Goal: Use online tool/utility: Utilize a website feature to perform a specific function

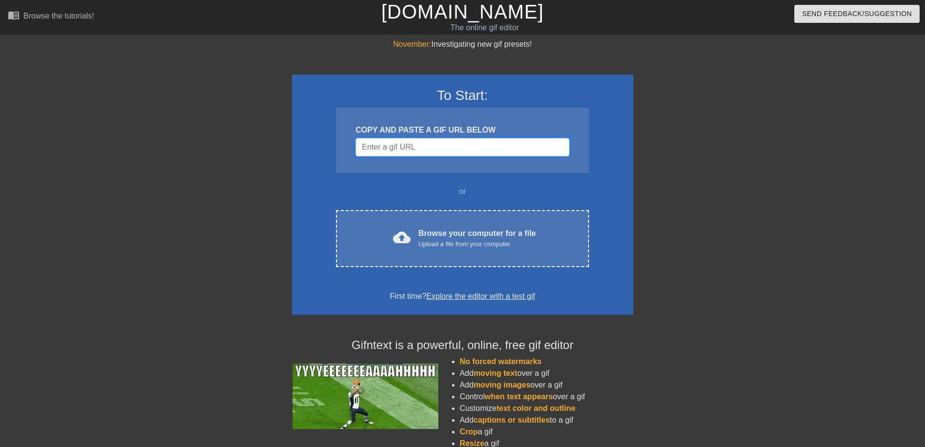
click at [502, 146] on input "Username" at bounding box center [462, 147] width 214 height 19
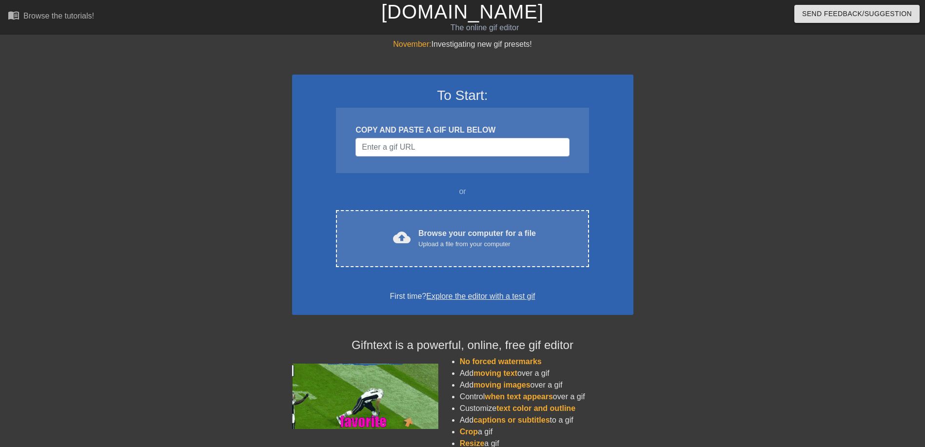
click at [673, 169] on div at bounding box center [718, 185] width 146 height 293
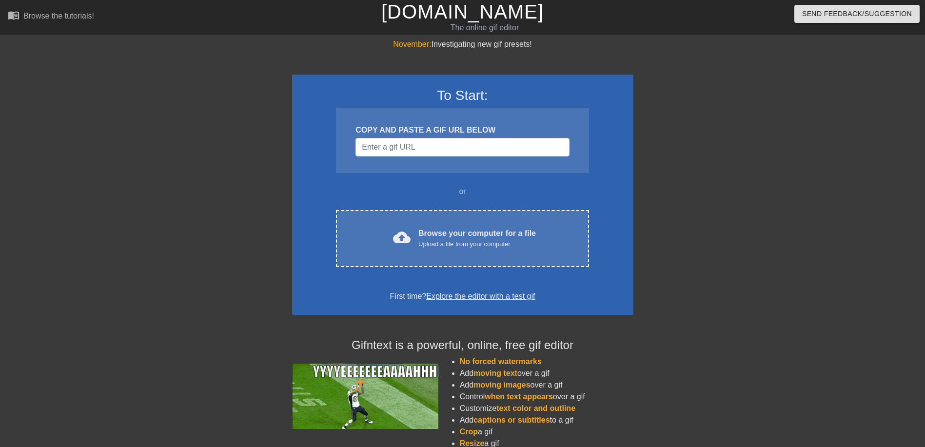
drag, startPoint x: 736, startPoint y: 16, endPoint x: 739, endPoint y: 37, distance: 21.6
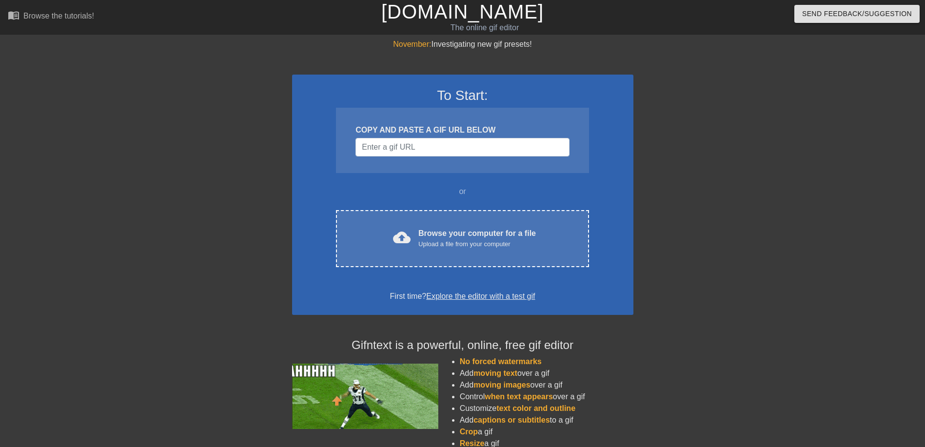
click at [764, 17] on div "Send Feedback/Suggestion" at bounding box center [775, 17] width 313 height 34
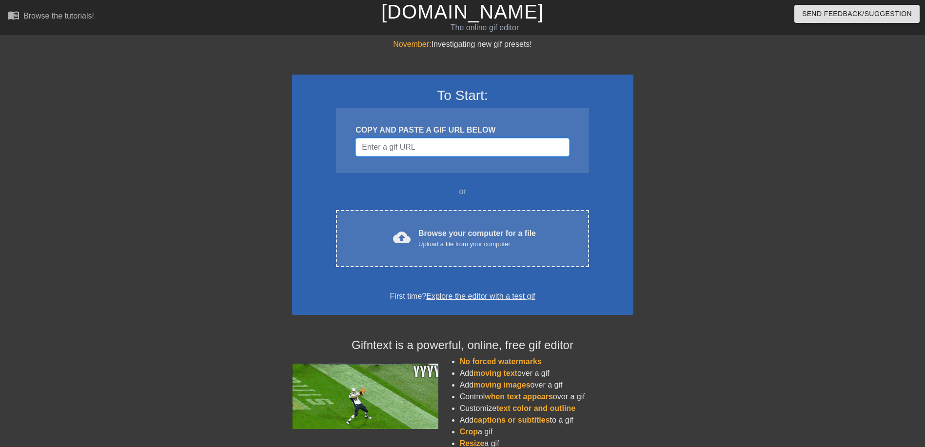
click at [531, 139] on input "Username" at bounding box center [462, 147] width 214 height 19
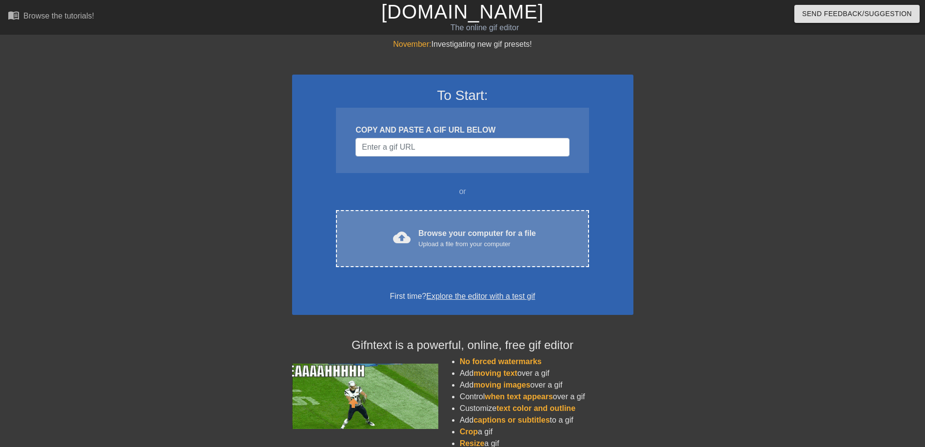
click at [465, 252] on div "cloud_upload Browse your computer for a file Upload a file from your computer C…" at bounding box center [462, 238] width 253 height 57
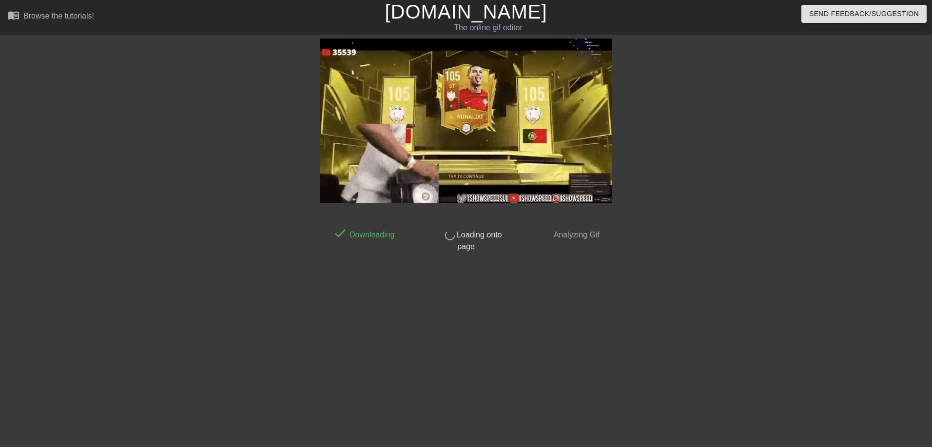
click at [207, 266] on div at bounding box center [235, 185] width 146 height 293
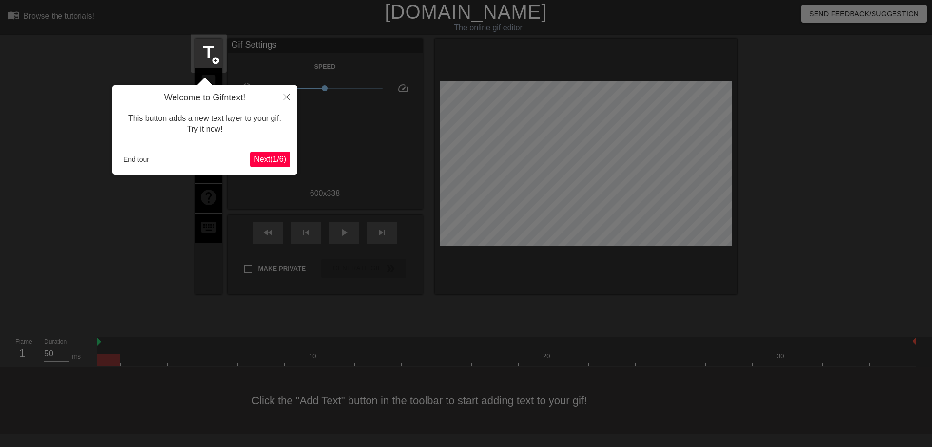
click at [88, 311] on div at bounding box center [466, 223] width 932 height 447
click at [145, 162] on button "End tour" at bounding box center [136, 159] width 34 height 15
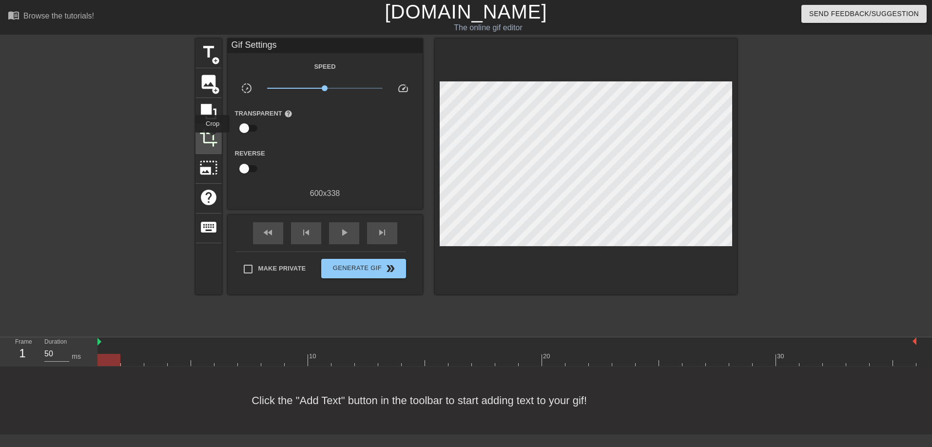
click at [213, 139] on span "crop" at bounding box center [208, 138] width 19 height 19
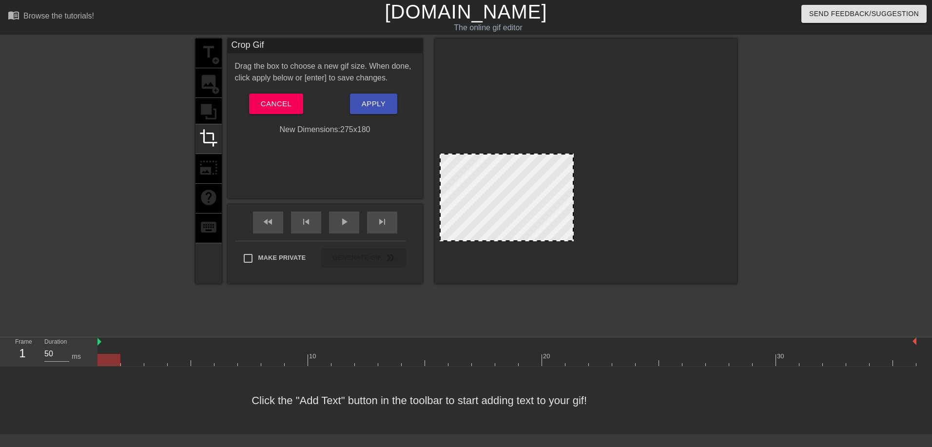
drag, startPoint x: 731, startPoint y: 78, endPoint x: 573, endPoint y: 156, distance: 176.2
click at [573, 156] on div at bounding box center [573, 155] width 10 height 10
click at [380, 108] on span "Apply" at bounding box center [374, 104] width 24 height 13
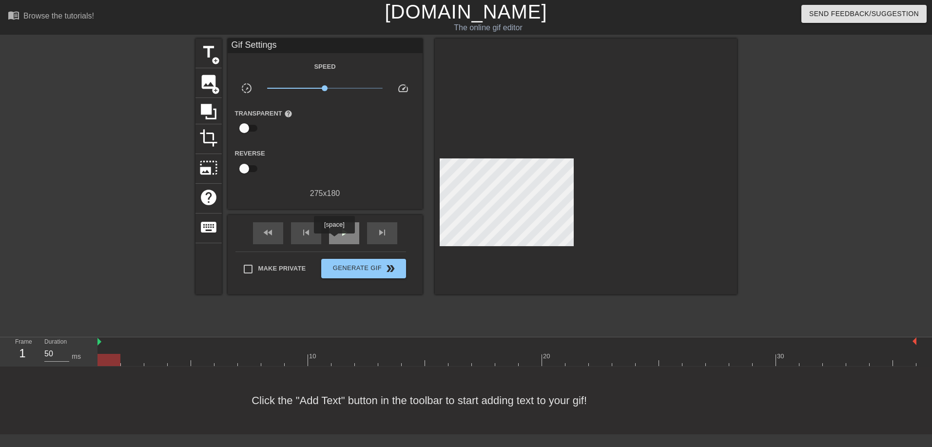
click at [333, 238] on div "play_arrow" at bounding box center [344, 233] width 30 height 22
click at [356, 268] on span "Generate Gif double_arrow" at bounding box center [363, 269] width 77 height 12
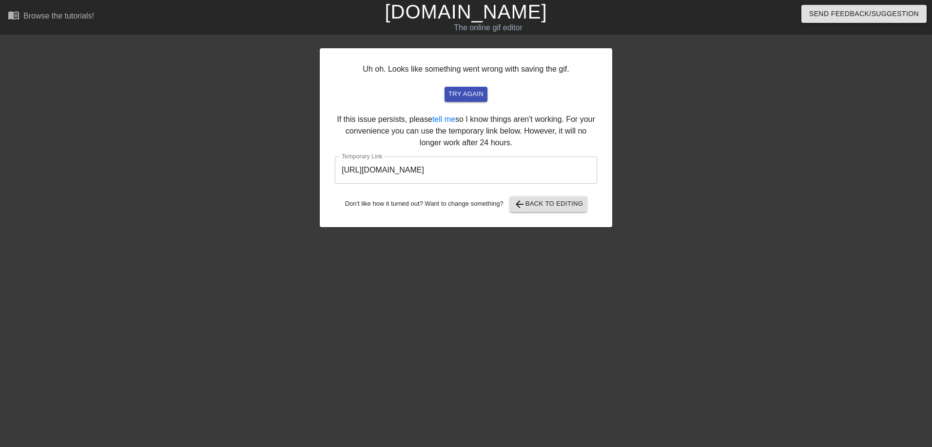
click at [555, 177] on input "[URL][DOMAIN_NAME]" at bounding box center [466, 170] width 262 height 27
